Goal: Navigation & Orientation: Find specific page/section

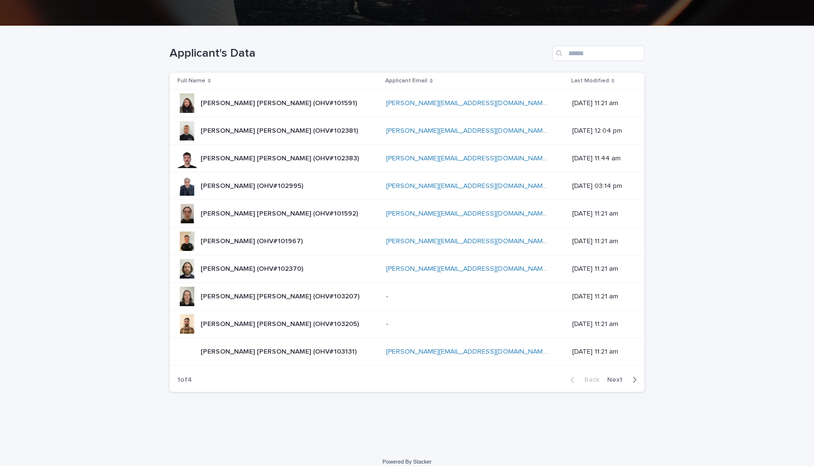
scroll to position [208, 0]
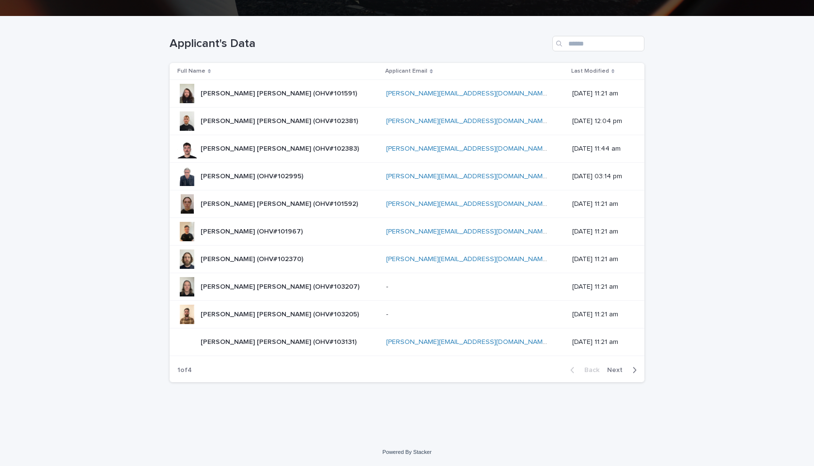
click at [621, 369] on span "Next" at bounding box center [617, 370] width 21 height 7
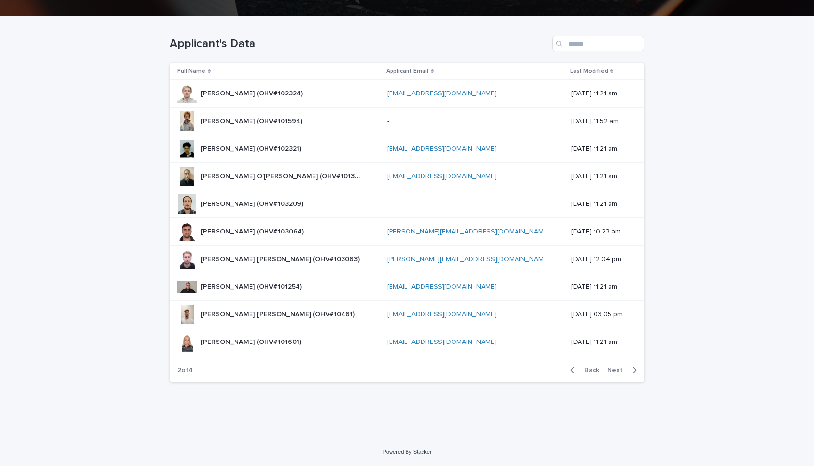
click at [622, 369] on span "Next" at bounding box center [617, 370] width 21 height 7
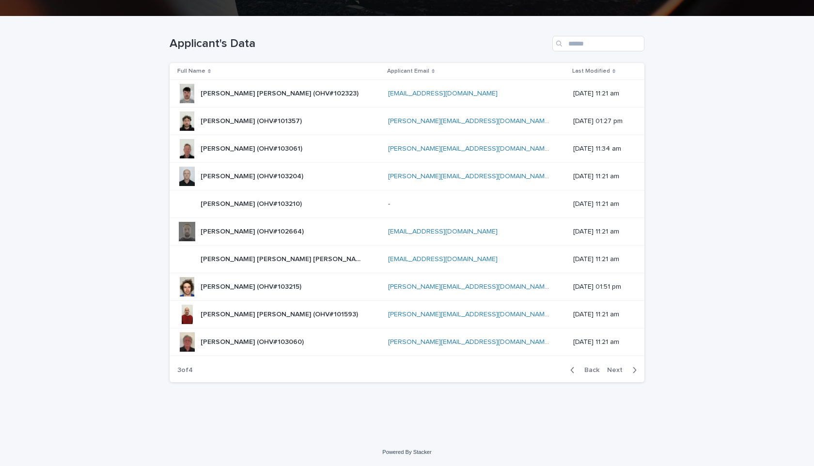
click at [622, 369] on span "Next" at bounding box center [617, 370] width 21 height 7
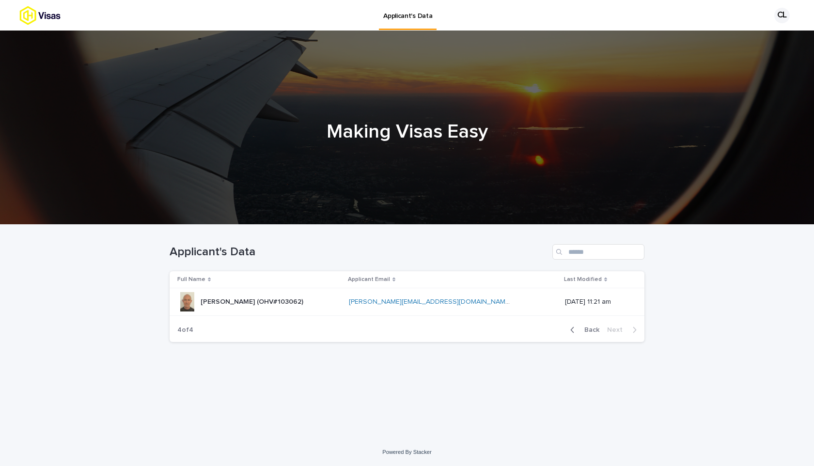
click at [584, 327] on span "Back" at bounding box center [588, 330] width 21 height 7
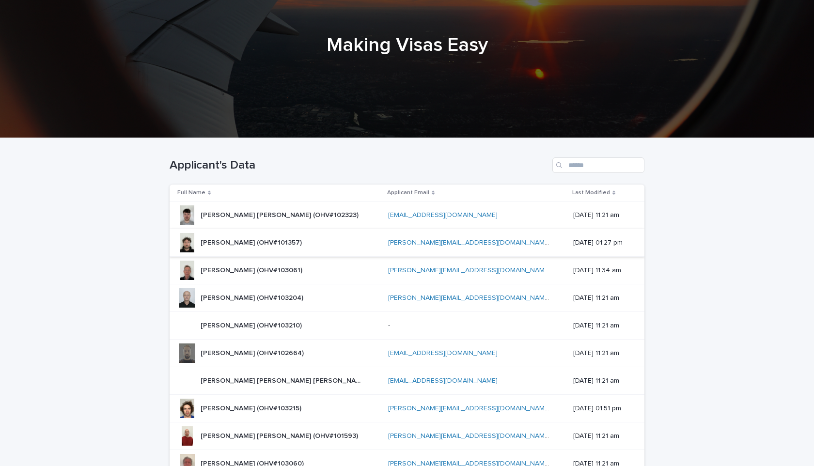
scroll to position [208, 0]
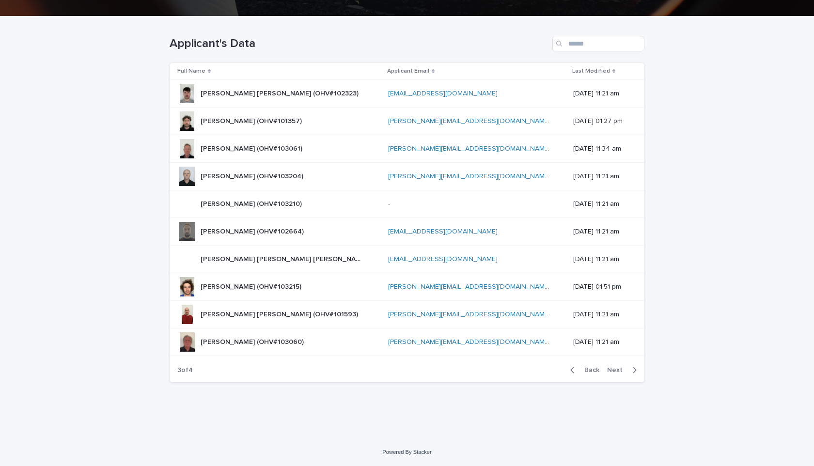
click at [586, 372] on span "Back" at bounding box center [588, 370] width 21 height 7
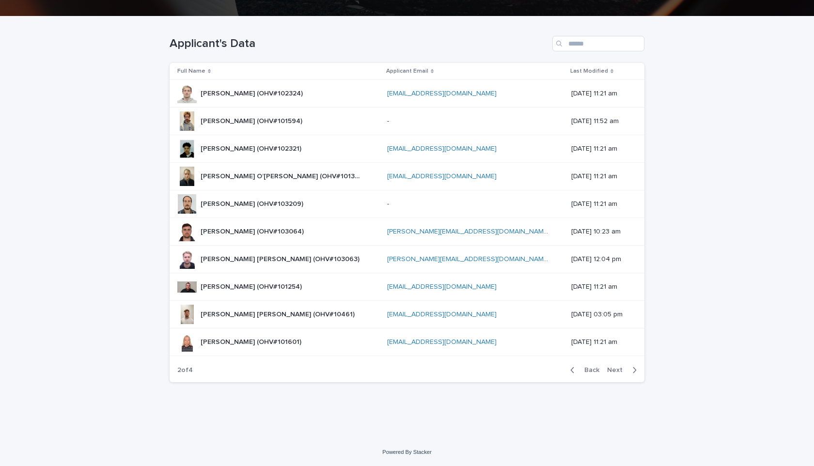
click at [586, 372] on span "Back" at bounding box center [588, 370] width 21 height 7
